Goal: Task Accomplishment & Management: Manage account settings

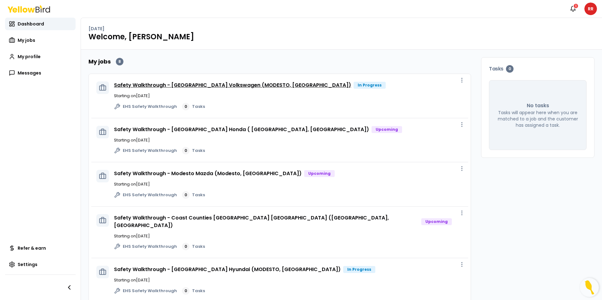
click at [253, 84] on link "Safety Walkthrough - [GEOGRAPHIC_DATA] Volkswagen (MODESTO, [GEOGRAPHIC_DATA])" at bounding box center [232, 85] width 237 height 7
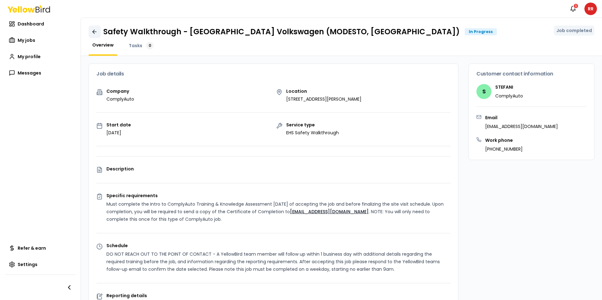
click at [92, 31] on icon at bounding box center [94, 32] width 6 height 6
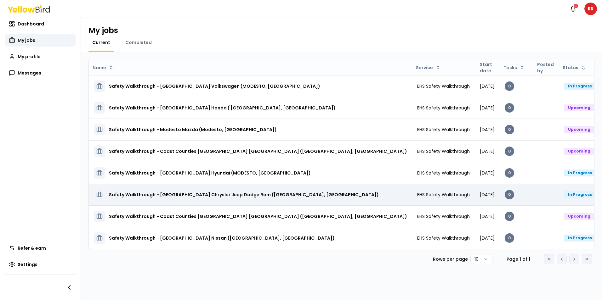
click at [218, 192] on h3 "Safety Walkthrough - [GEOGRAPHIC_DATA] Chrysler Jeep Dodge Ram ([GEOGRAPHIC_DAT…" at bounding box center [244, 194] width 270 height 11
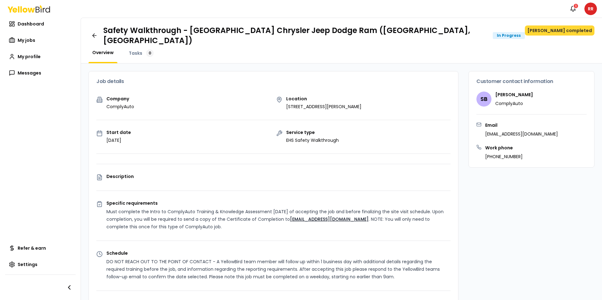
click at [572, 28] on button "[PERSON_NAME] completed" at bounding box center [560, 31] width 70 height 10
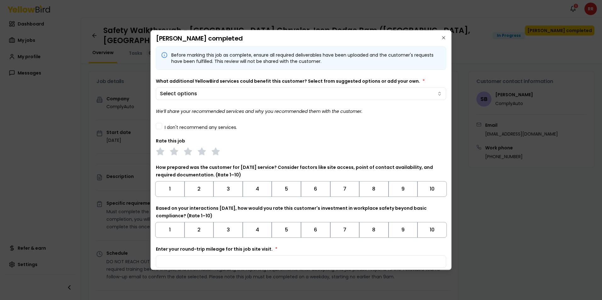
click at [161, 129] on button "I don't recommend any services." at bounding box center [159, 126] width 6 height 6
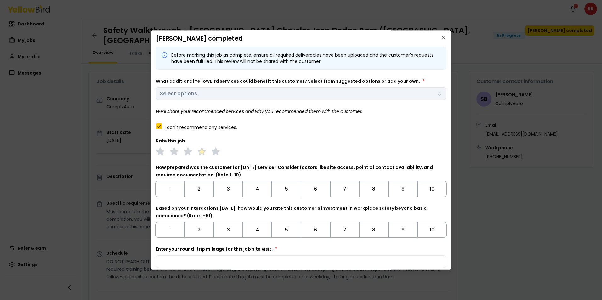
click at [200, 150] on icon at bounding box center [201, 151] width 9 height 9
click at [406, 192] on button "9" at bounding box center [403, 189] width 29 height 16
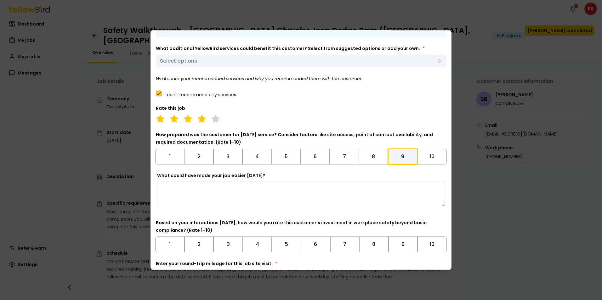
scroll to position [76, 0]
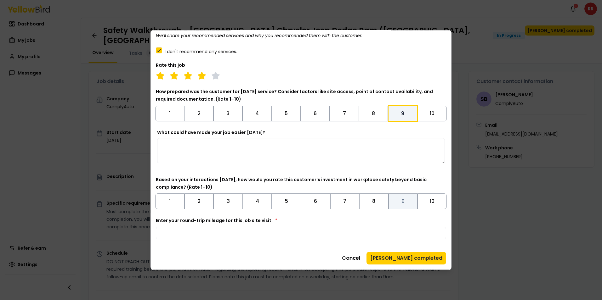
click at [398, 203] on button "9" at bounding box center [403, 202] width 29 height 16
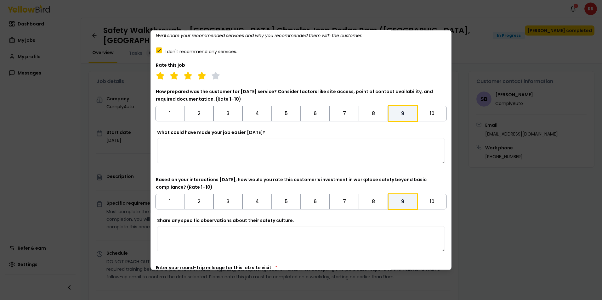
scroll to position [123, 0]
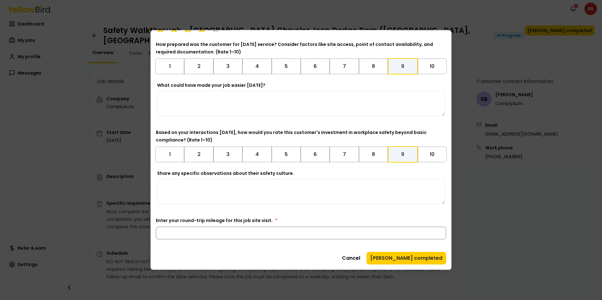
click at [231, 235] on input "Enter your round-trip mileage for this job site visit. *" at bounding box center [301, 233] width 290 height 13
type input "*"
click at [235, 253] on div "Cancel Mark job completed" at bounding box center [301, 258] width 290 height 13
click at [416, 261] on button "[PERSON_NAME] completed" at bounding box center [407, 258] width 80 height 13
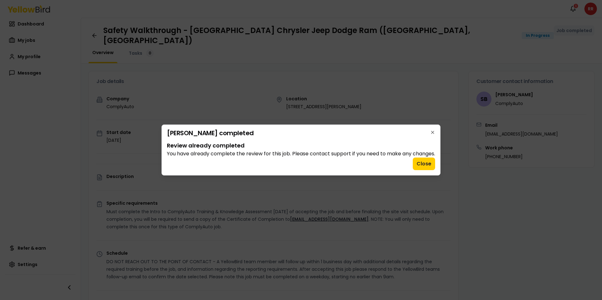
scroll to position [0, 0]
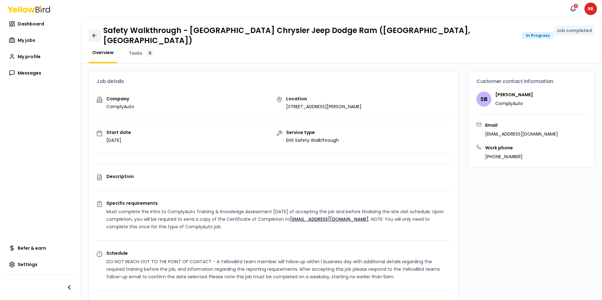
click at [95, 33] on icon at bounding box center [94, 35] width 6 height 6
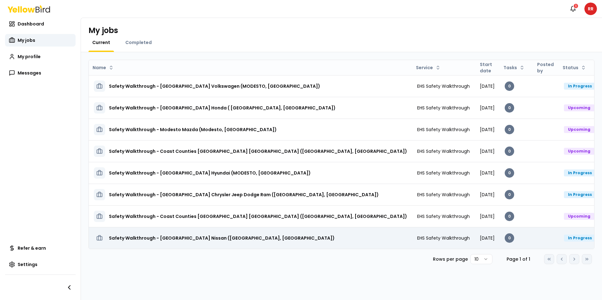
click at [225, 240] on h3 "Safety Walkthrough - [GEOGRAPHIC_DATA] Nissan ([GEOGRAPHIC_DATA], [GEOGRAPHIC_D…" at bounding box center [222, 238] width 226 height 11
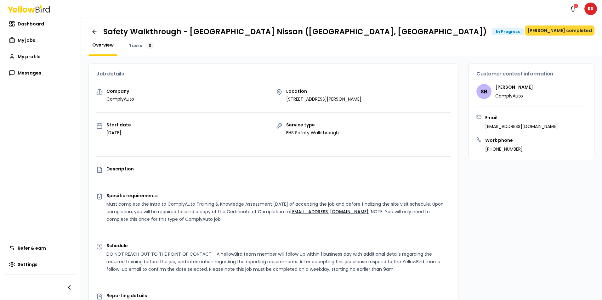
click at [564, 34] on button "[PERSON_NAME] completed" at bounding box center [560, 31] width 70 height 10
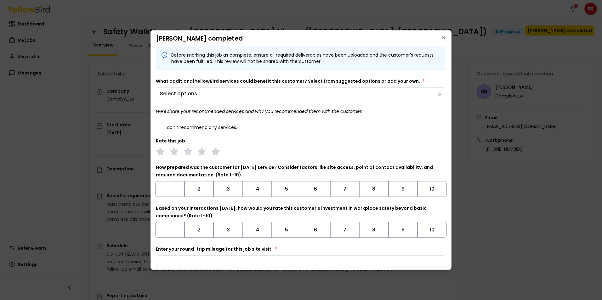
click at [158, 127] on button "I don't recommend any services." at bounding box center [159, 126] width 6 height 6
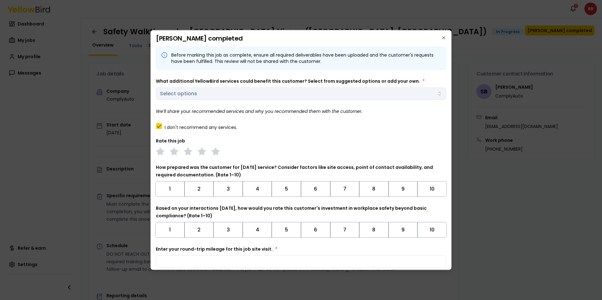
click at [197, 151] on div at bounding box center [301, 151] width 290 height 9
click at [201, 153] on polygon at bounding box center [201, 151] width 7 height 7
click at [400, 193] on button "9" at bounding box center [403, 189] width 29 height 16
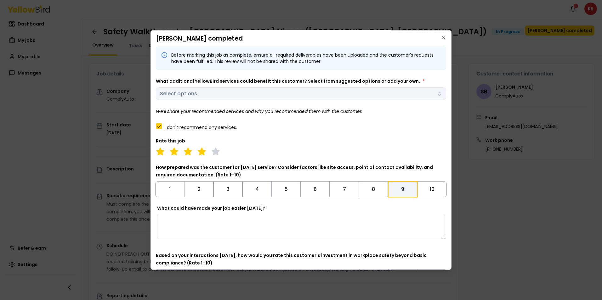
scroll to position [76, 0]
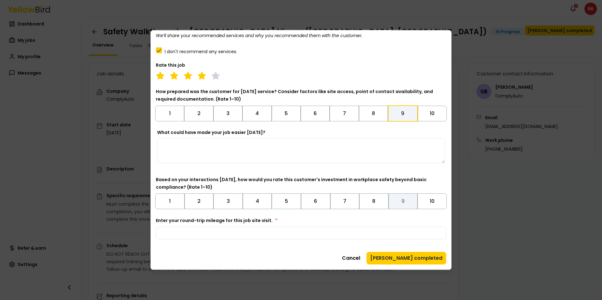
click at [401, 202] on button "9" at bounding box center [403, 202] width 29 height 16
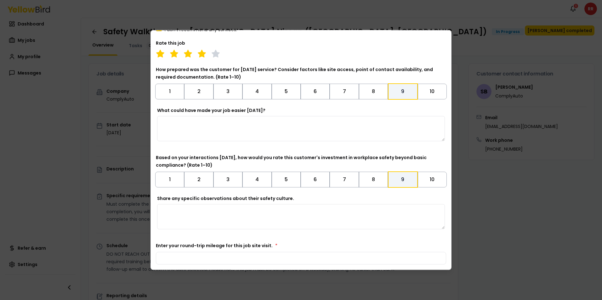
scroll to position [123, 0]
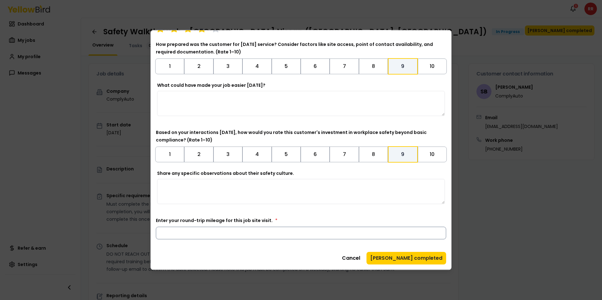
click at [235, 234] on input "Enter your round-trip mileage for this job site visit. *" at bounding box center [301, 233] width 290 height 13
type input "*"
click at [270, 248] on div "Before marking this job as complete, ensure all required deliverables have been…" at bounding box center [301, 93] width 290 height 341
click at [396, 263] on button "[PERSON_NAME] completed" at bounding box center [407, 258] width 80 height 13
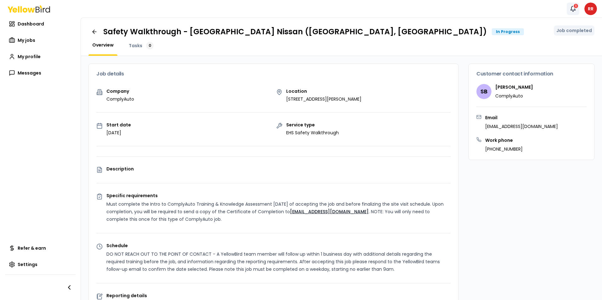
click at [573, 9] on icon "button" at bounding box center [573, 9] width 6 height 6
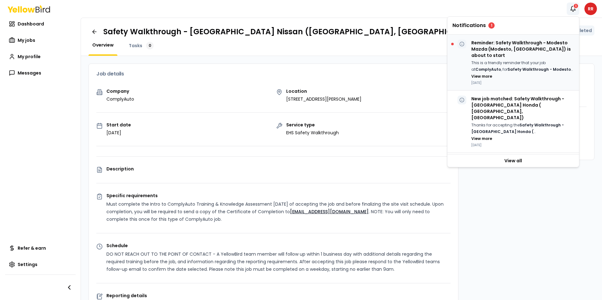
click at [520, 49] on p "Reminder: Safety Walkthrough - Modesto Mazda (Modesto, [GEOGRAPHIC_DATA]) is ab…" at bounding box center [522, 49] width 103 height 19
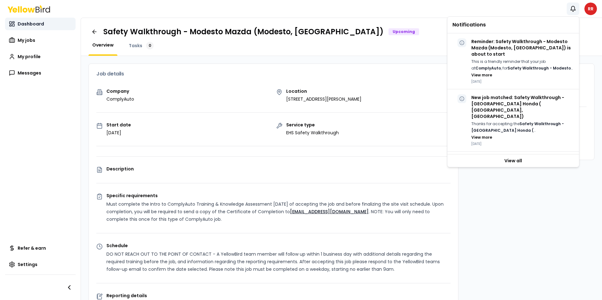
click at [35, 23] on span "Dashboard" at bounding box center [31, 24] width 26 height 6
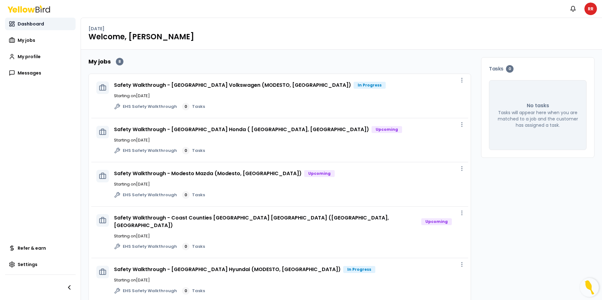
click at [19, 24] on span "Dashboard" at bounding box center [31, 24] width 26 height 6
click at [30, 24] on span "Dashboard" at bounding box center [31, 24] width 26 height 6
click at [29, 41] on span "My jobs" at bounding box center [27, 40] width 18 height 6
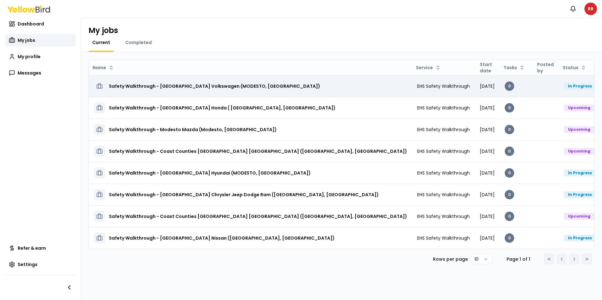
click at [584, 86] on html "Notifications RR Dashboard My jobs My profile Messages Refer & earn Settings My…" at bounding box center [301, 150] width 602 height 300
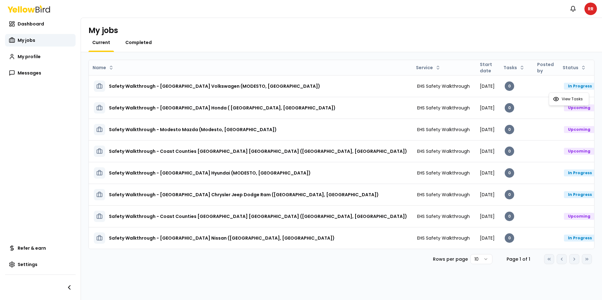
click at [137, 42] on html "Notifications RR Dashboard My jobs My profile Messages Refer & earn Settings My…" at bounding box center [301, 150] width 602 height 300
click at [141, 42] on span "Completed" at bounding box center [138, 42] width 26 height 6
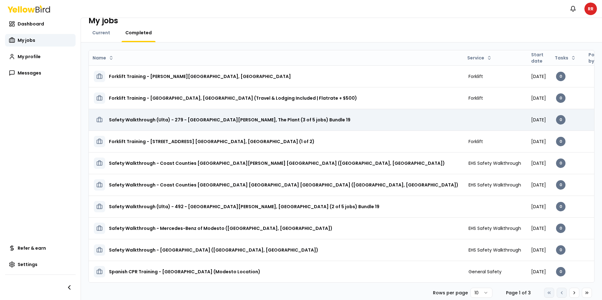
scroll to position [15, 0]
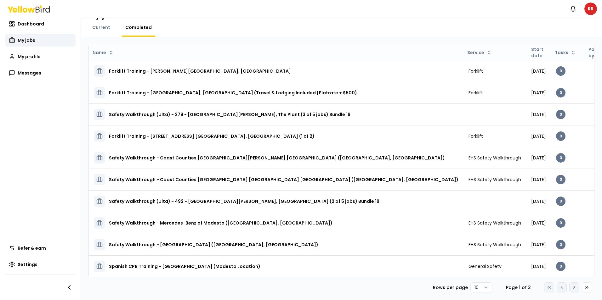
click at [572, 289] on icon at bounding box center [574, 287] width 5 height 5
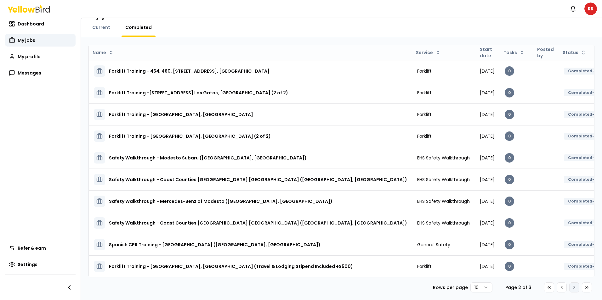
click at [572, 289] on icon at bounding box center [574, 287] width 5 height 5
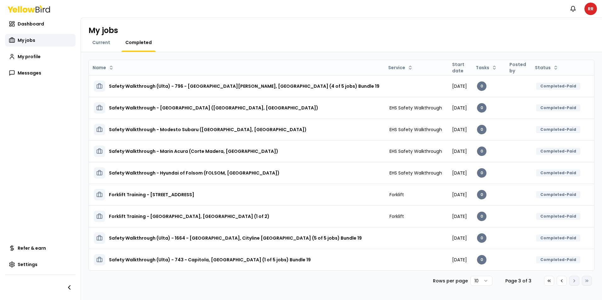
scroll to position [0, 0]
click at [574, 281] on div "Go to first page Go to previous page Go to next page Go to last page" at bounding box center [568, 281] width 48 height 10
click at [561, 282] on icon at bounding box center [561, 281] width 5 height 5
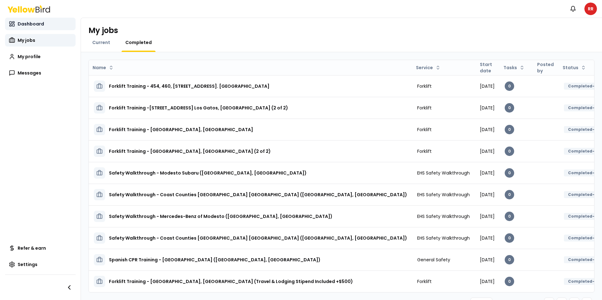
click at [35, 26] on span "Dashboard" at bounding box center [31, 24] width 26 height 6
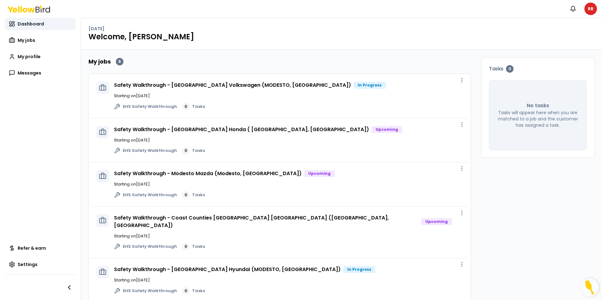
click at [27, 28] on link "Dashboard" at bounding box center [40, 24] width 71 height 13
